Goal: Task Accomplishment & Management: Use online tool/utility

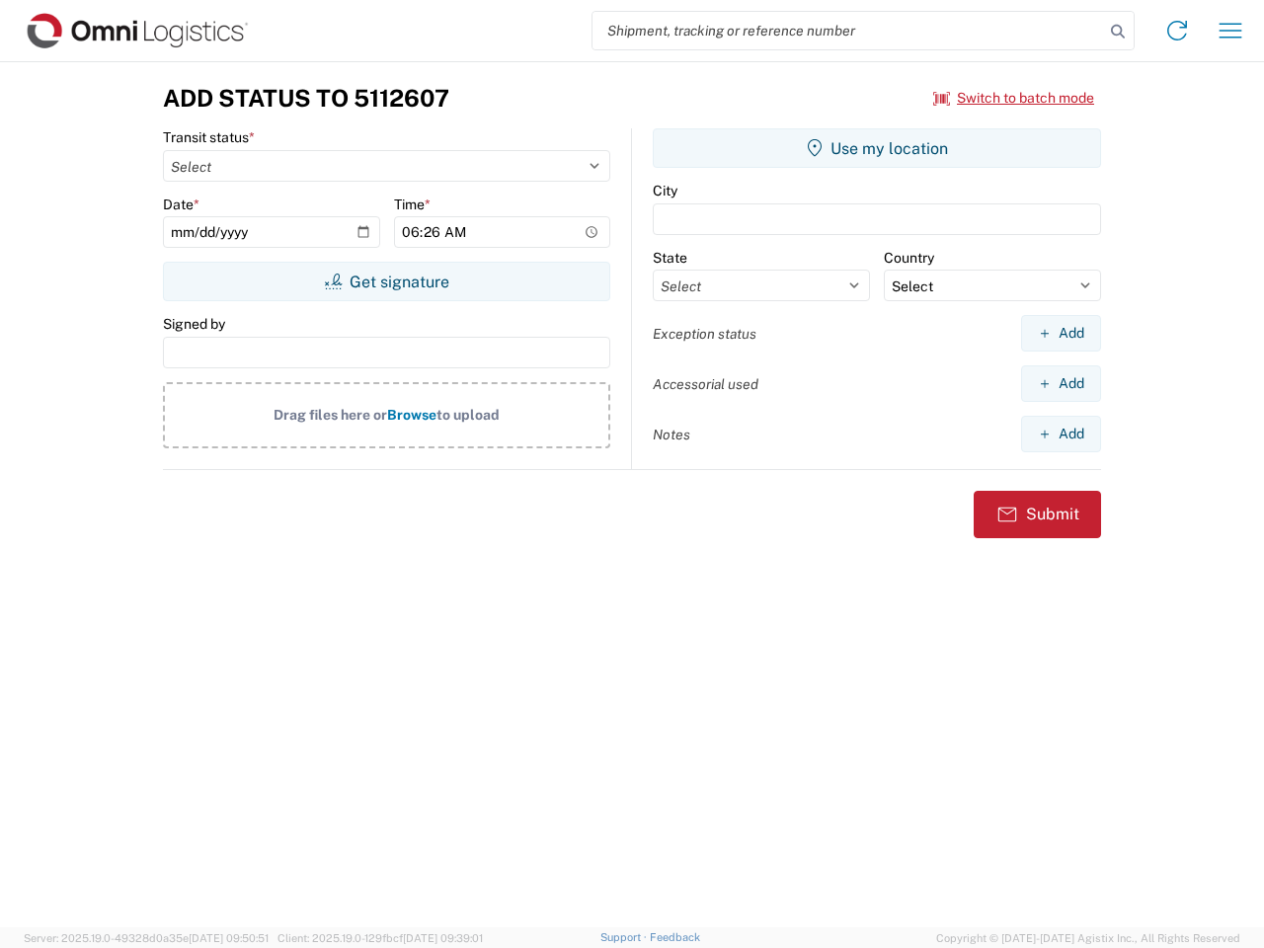
click at [848, 31] on input "search" at bounding box center [849, 31] width 512 height 38
click at [1118, 32] on icon at bounding box center [1118, 32] width 28 height 28
click at [1177, 31] on icon at bounding box center [1177, 31] width 32 height 32
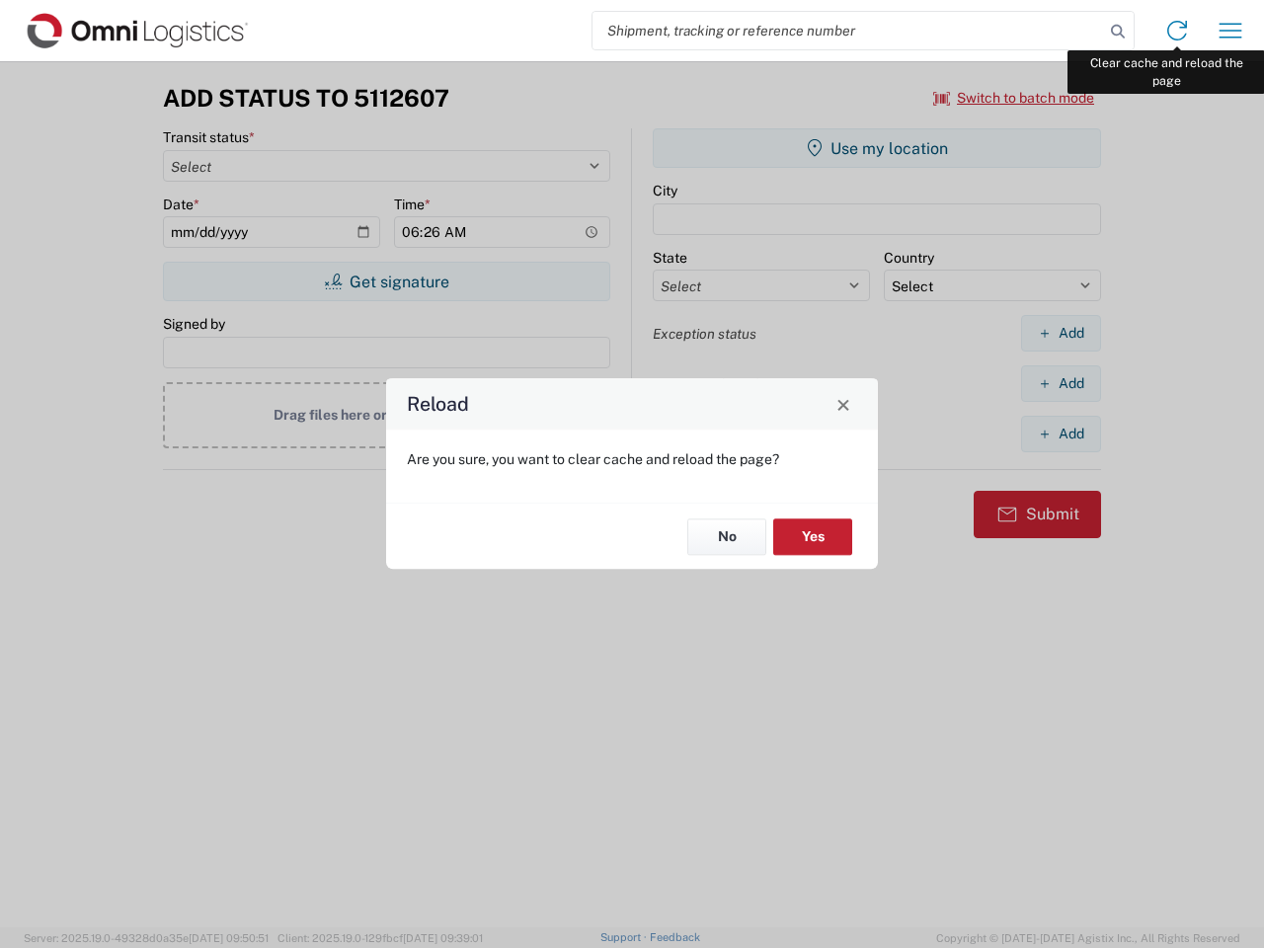
click at [1230, 31] on div "Reload Are you sure, you want to clear cache and reload the page? No Yes" at bounding box center [632, 474] width 1264 height 948
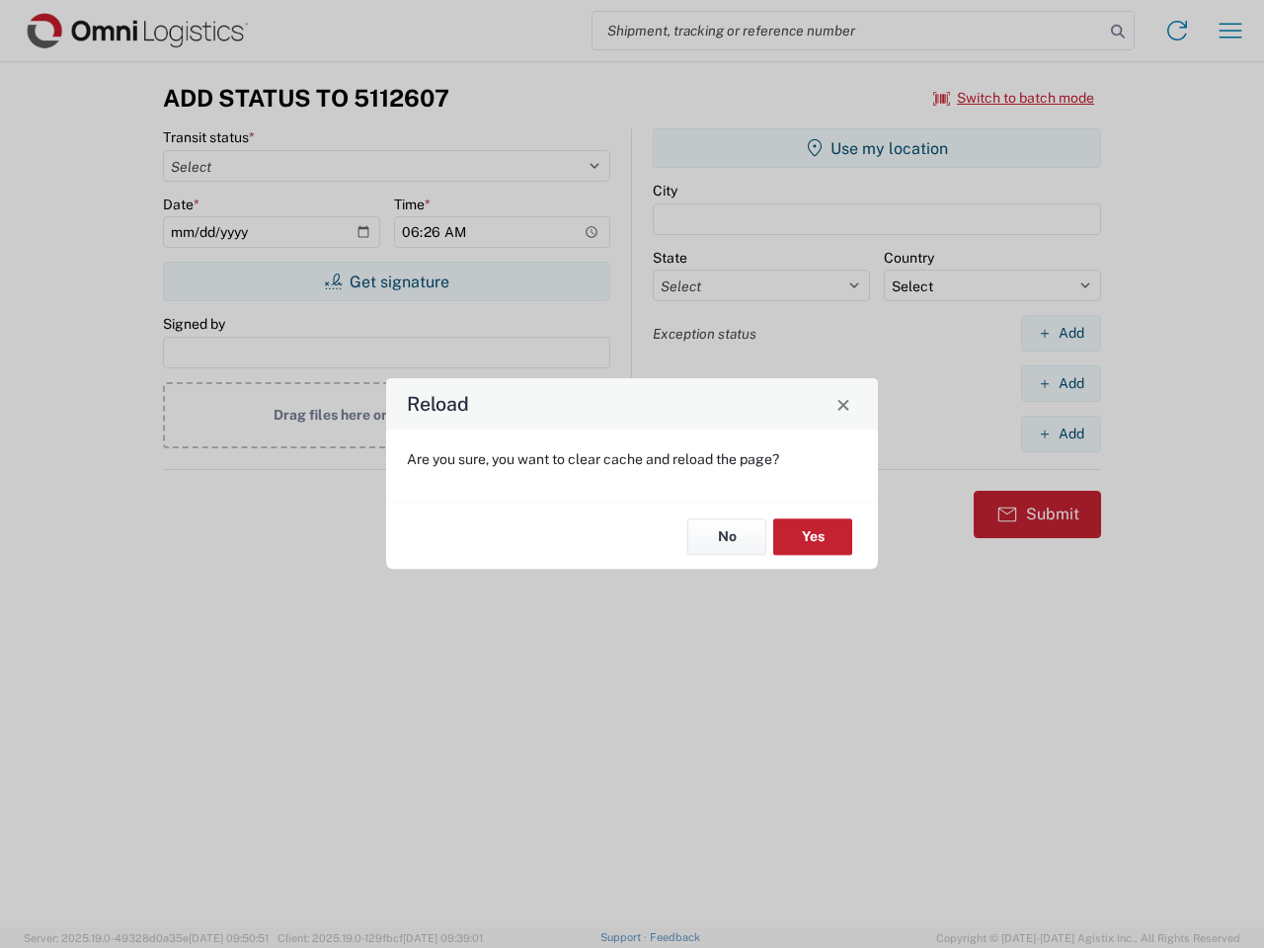
click at [1014, 98] on div "Reload Are you sure, you want to clear cache and reload the page? No Yes" at bounding box center [632, 474] width 1264 height 948
click at [386, 281] on div "Reload Are you sure, you want to clear cache and reload the page? No Yes" at bounding box center [632, 474] width 1264 height 948
click at [877, 148] on div "Reload Are you sure, you want to clear cache and reload the page? No Yes" at bounding box center [632, 474] width 1264 height 948
click at [1061, 333] on div "Reload Are you sure, you want to clear cache and reload the page? No Yes" at bounding box center [632, 474] width 1264 height 948
click at [1061, 383] on div "Reload Are you sure, you want to clear cache and reload the page? No Yes" at bounding box center [632, 474] width 1264 height 948
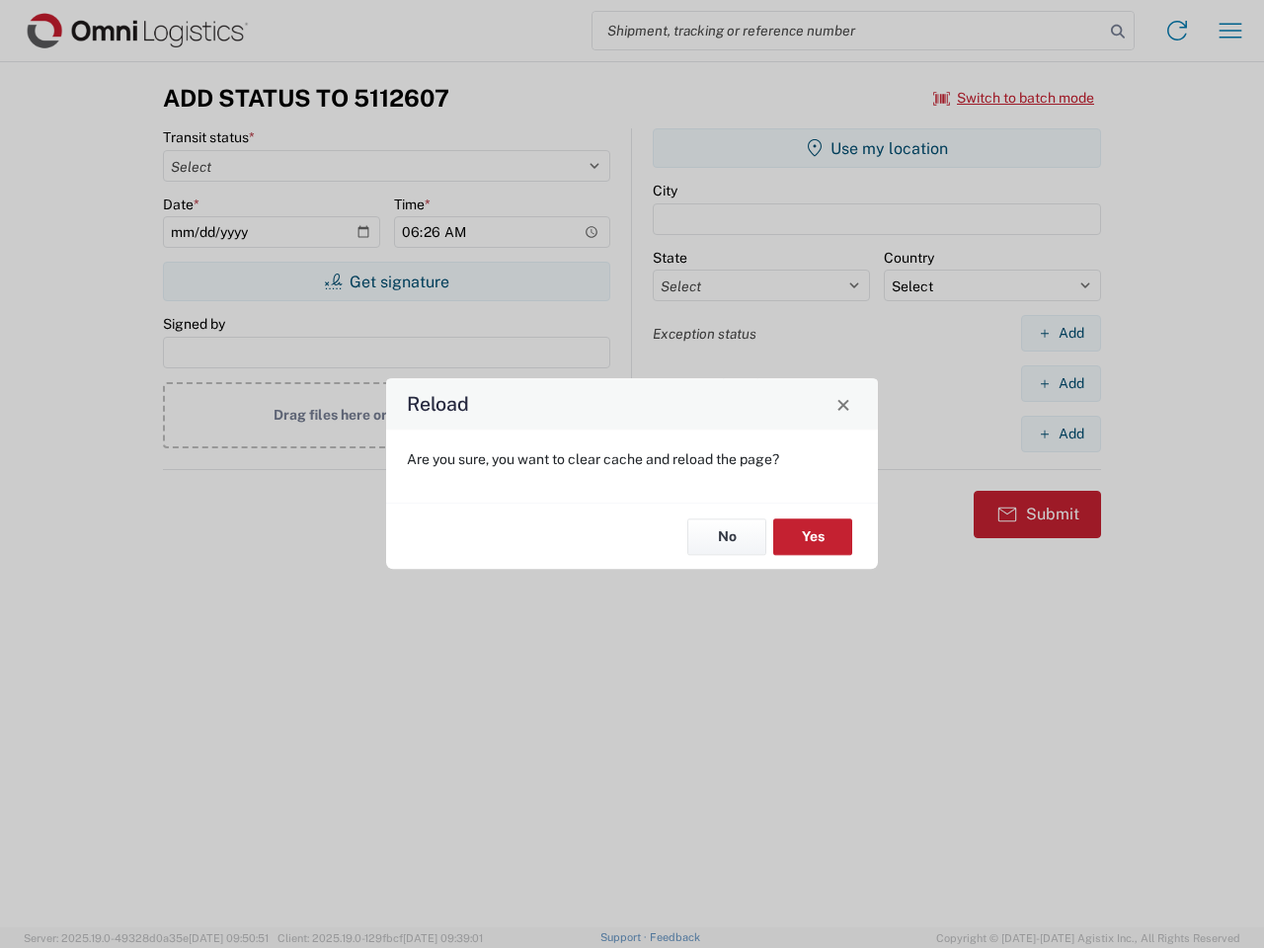
click at [1061, 434] on div "Reload Are you sure, you want to clear cache and reload the page? No Yes" at bounding box center [632, 474] width 1264 height 948
